Goal: Find specific page/section: Find specific page/section

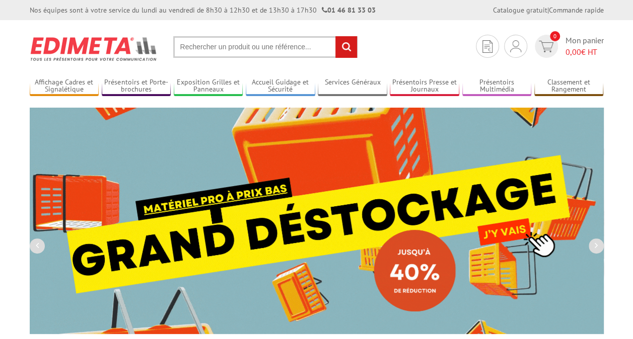
type input "2"
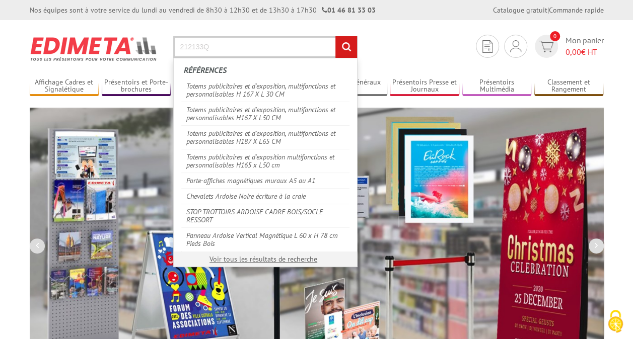
type input "212133Q"
click at [335, 36] on input "rechercher" at bounding box center [346, 47] width 22 height 22
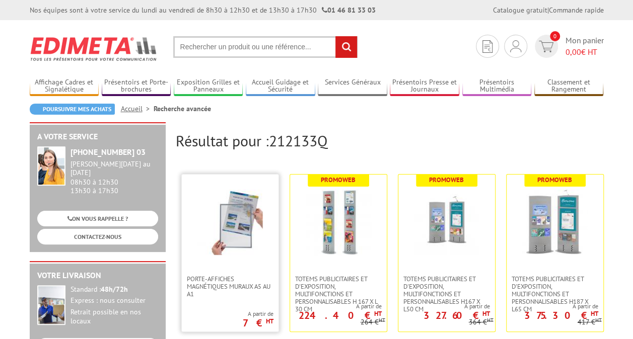
click at [230, 192] on img at bounding box center [229, 222] width 65 height 65
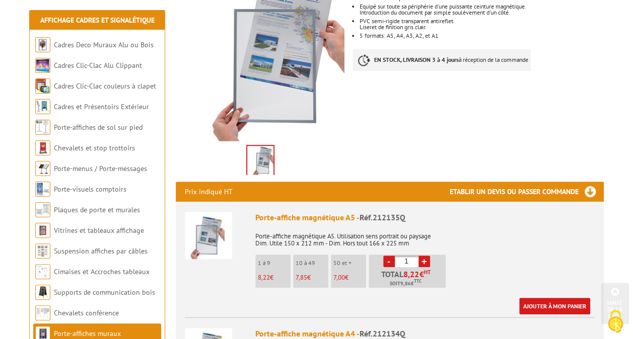
scroll to position [221, 0]
